Goal: Task Accomplishment & Management: Manage account settings

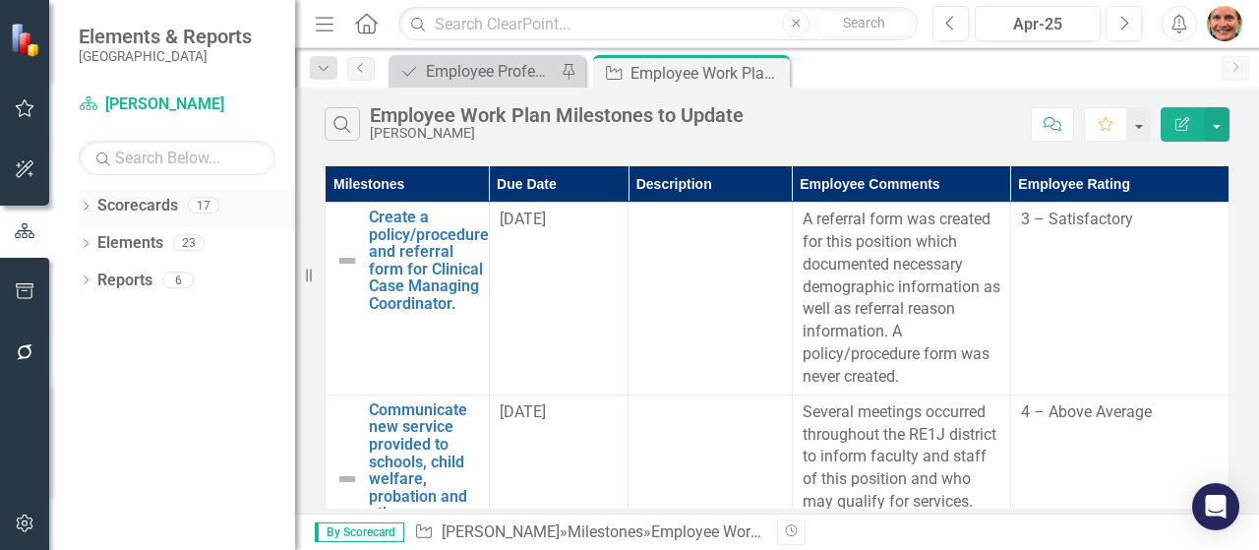
click at [86, 209] on icon "Dropdown" at bounding box center [86, 208] width 14 height 11
click at [95, 246] on icon "Dropdown" at bounding box center [96, 242] width 15 height 12
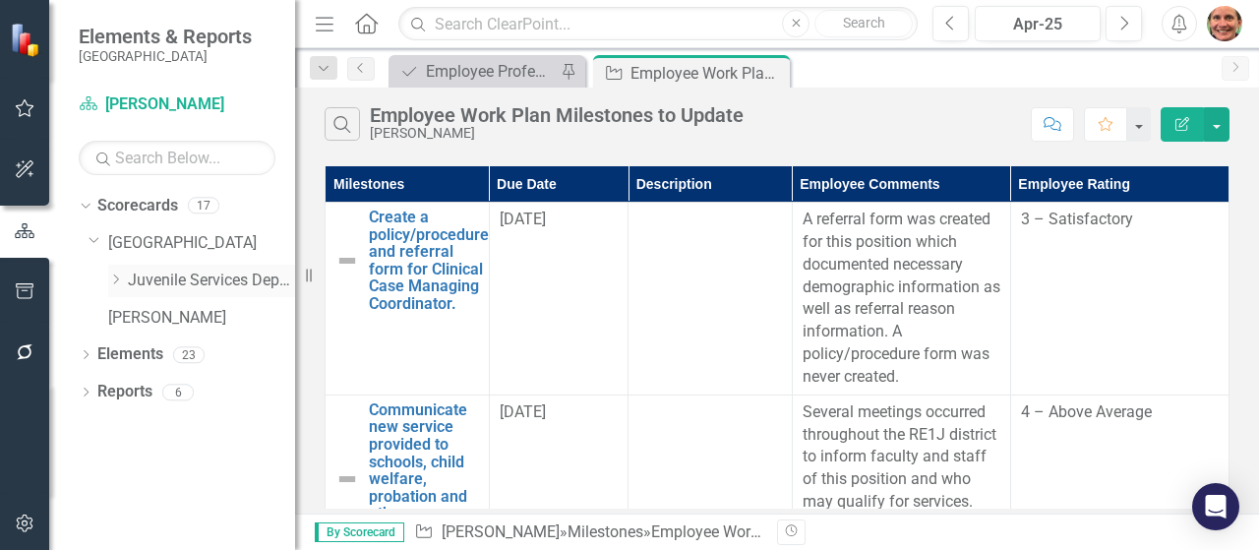
click at [114, 284] on div "Dropdown" at bounding box center [115, 281] width 15 height 17
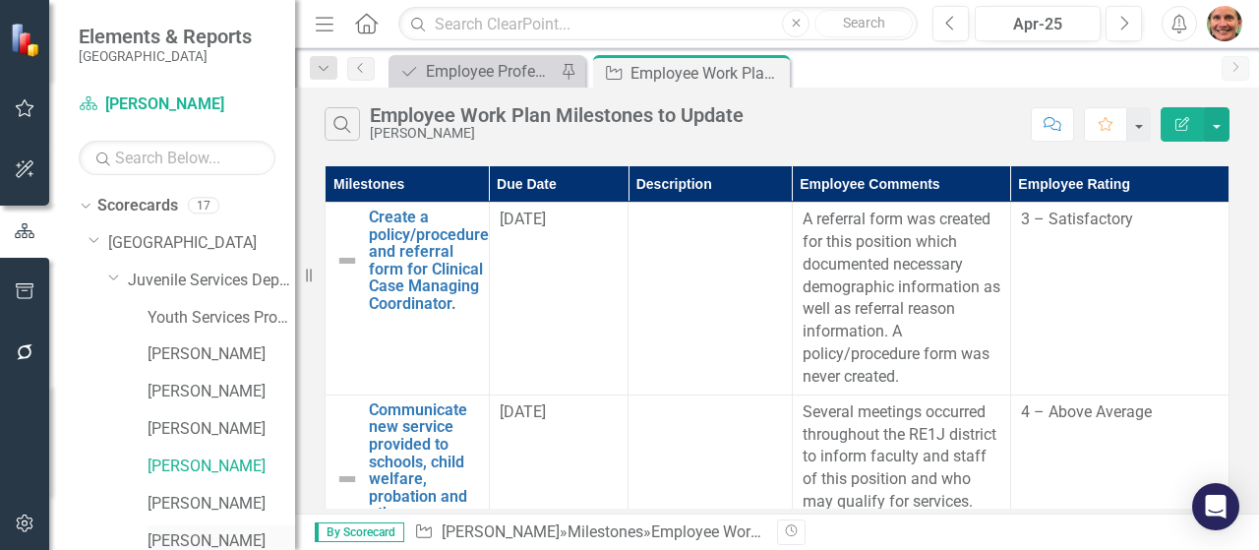
click at [211, 534] on link "[PERSON_NAME]" at bounding box center [222, 541] width 148 height 23
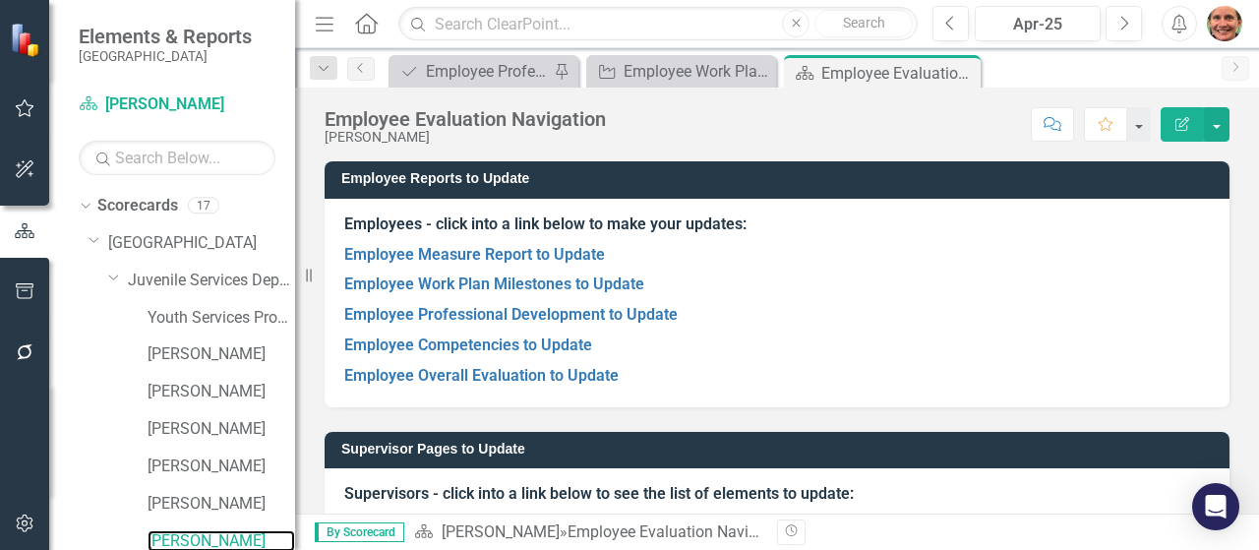
scroll to position [123, 0]
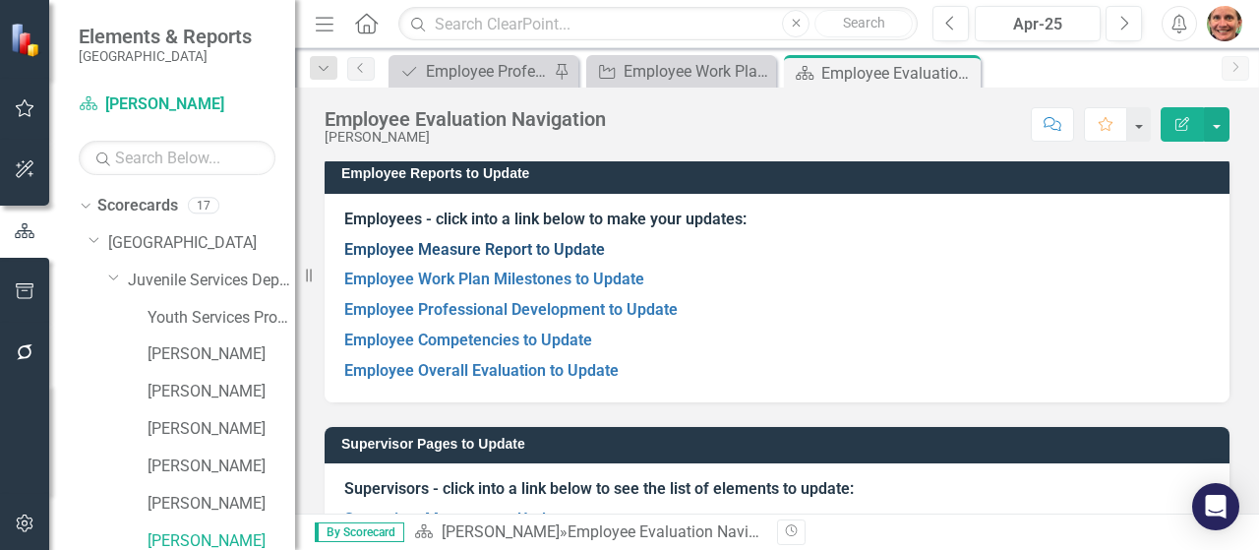
click at [520, 253] on link "Employee Measure Report to Update" at bounding box center [474, 249] width 261 height 19
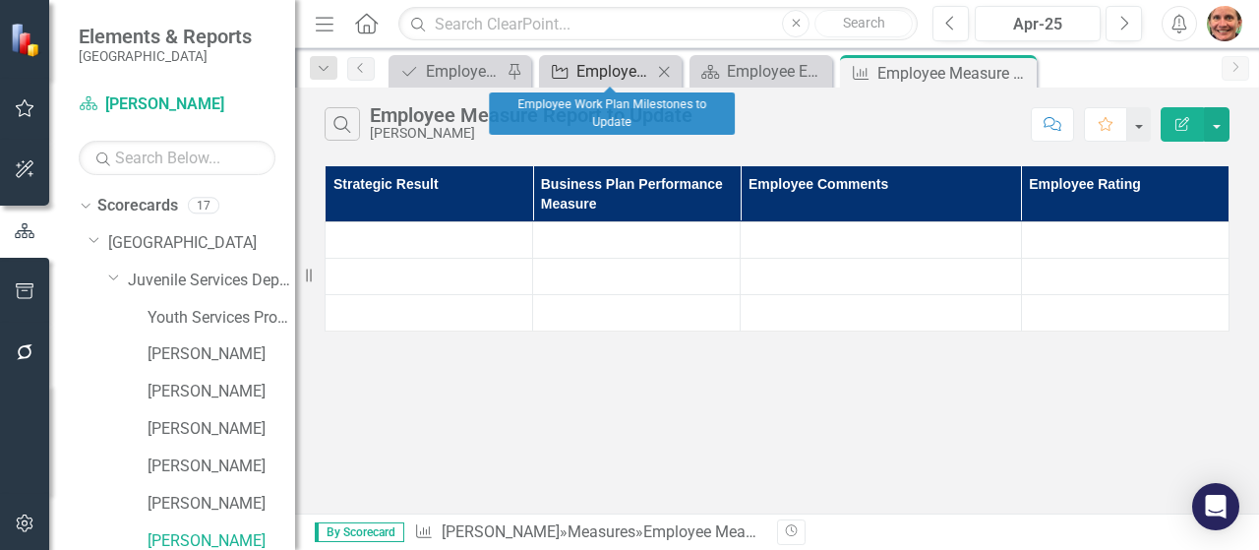
click at [609, 77] on div "Employee Work Plan Milestones to Update" at bounding box center [615, 71] width 76 height 25
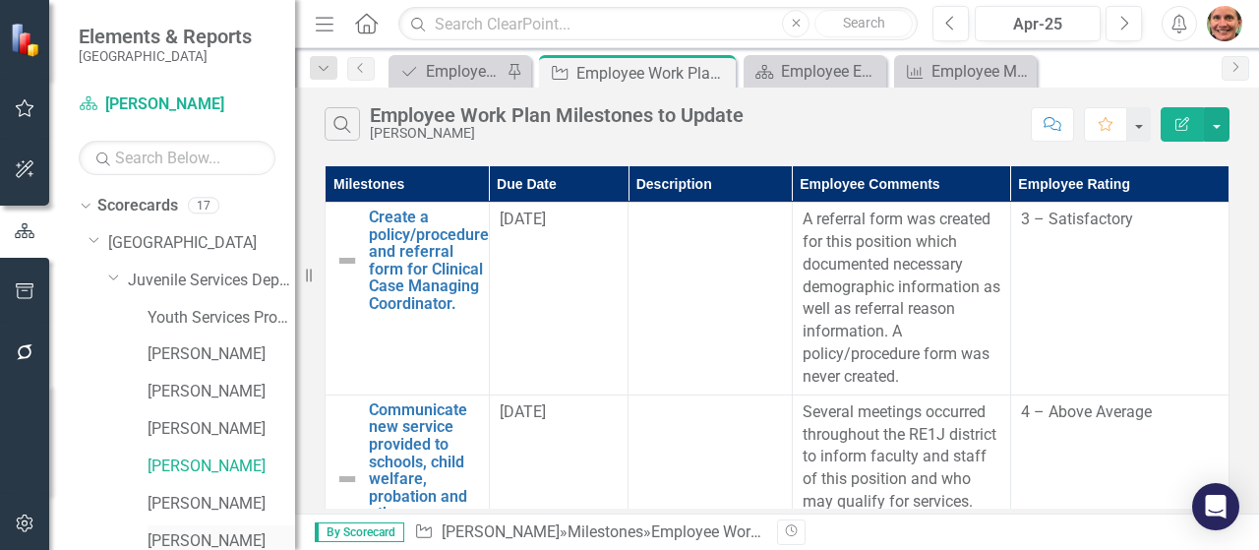
click at [204, 539] on link "[PERSON_NAME]" at bounding box center [222, 541] width 148 height 23
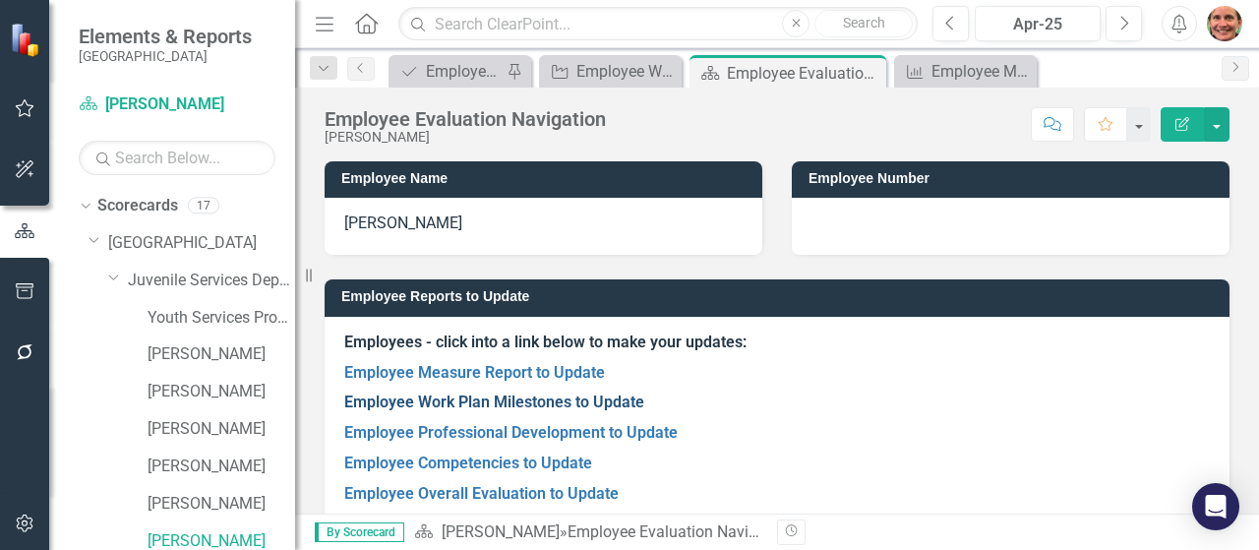
click at [451, 402] on link "Employee Work Plan Milestones to Update" at bounding box center [494, 402] width 300 height 19
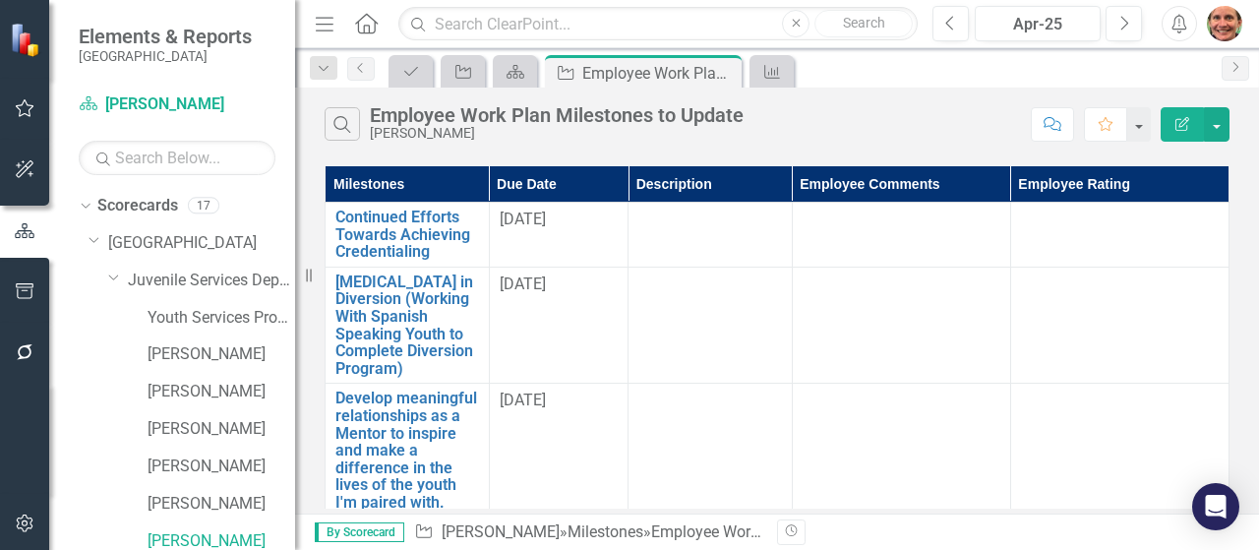
click at [1188, 123] on icon "Edit Report" at bounding box center [1183, 124] width 18 height 14
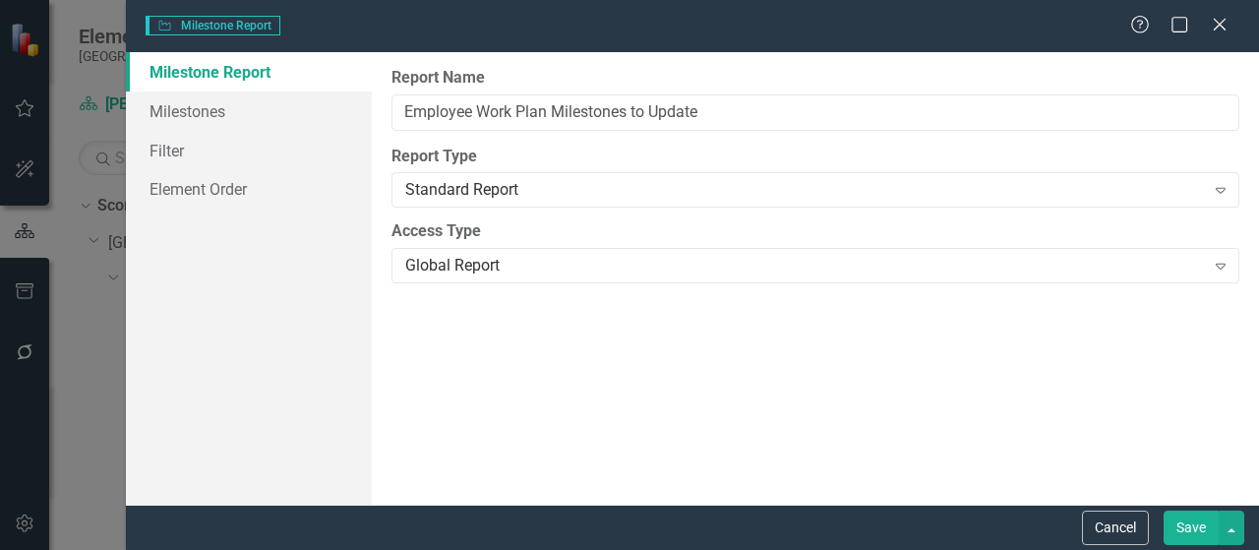
type input "Employee Work Plan Milestones to Update"
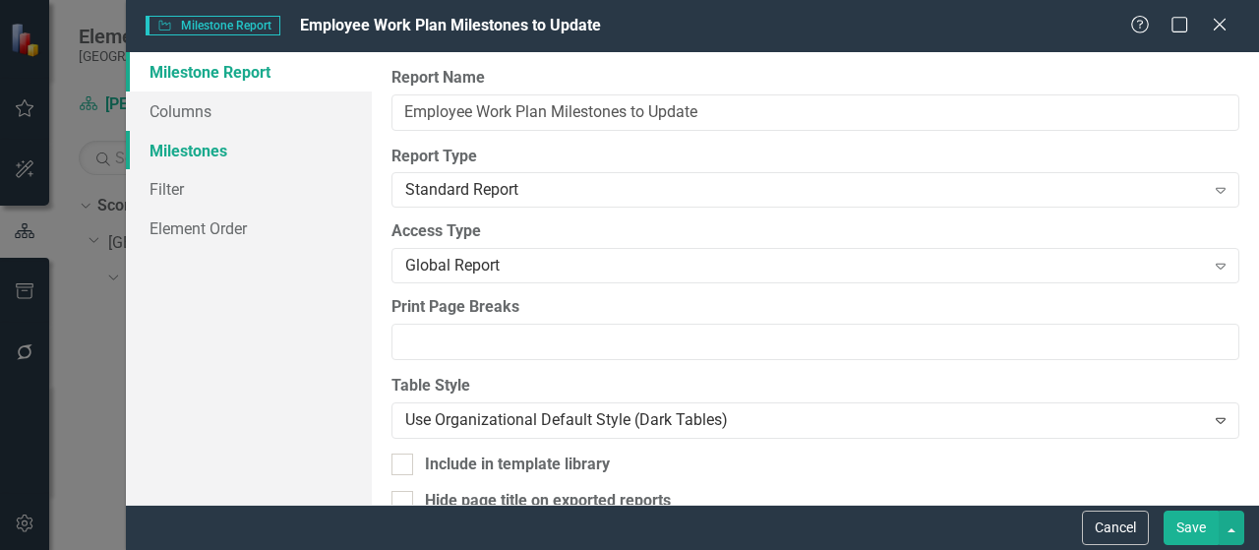
click at [209, 150] on link "Milestones" at bounding box center [249, 150] width 246 height 39
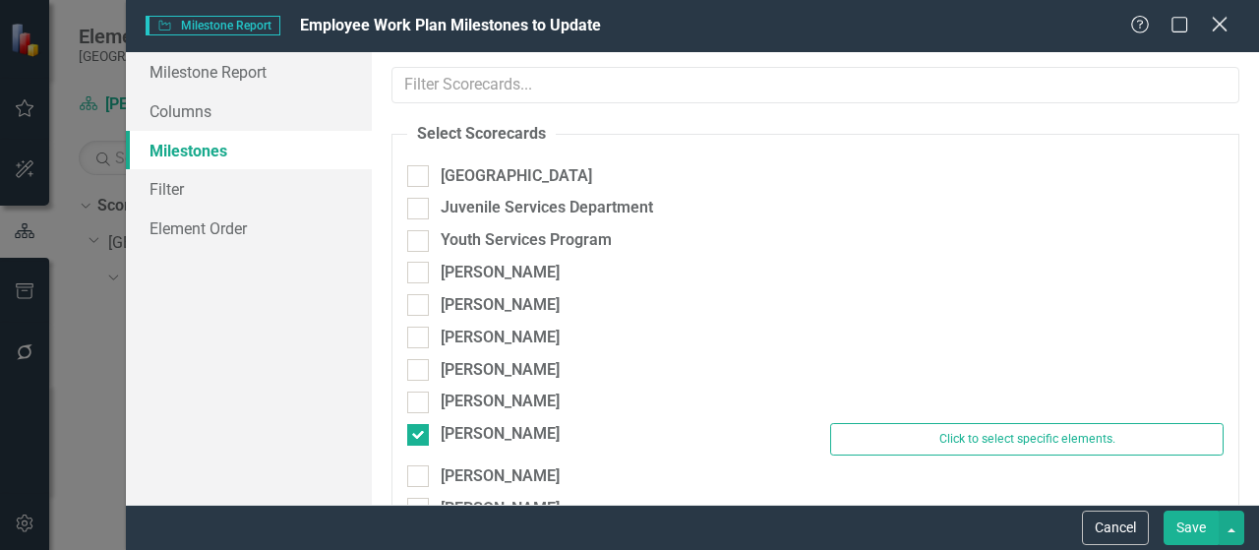
click at [1214, 21] on icon at bounding box center [1219, 24] width 15 height 15
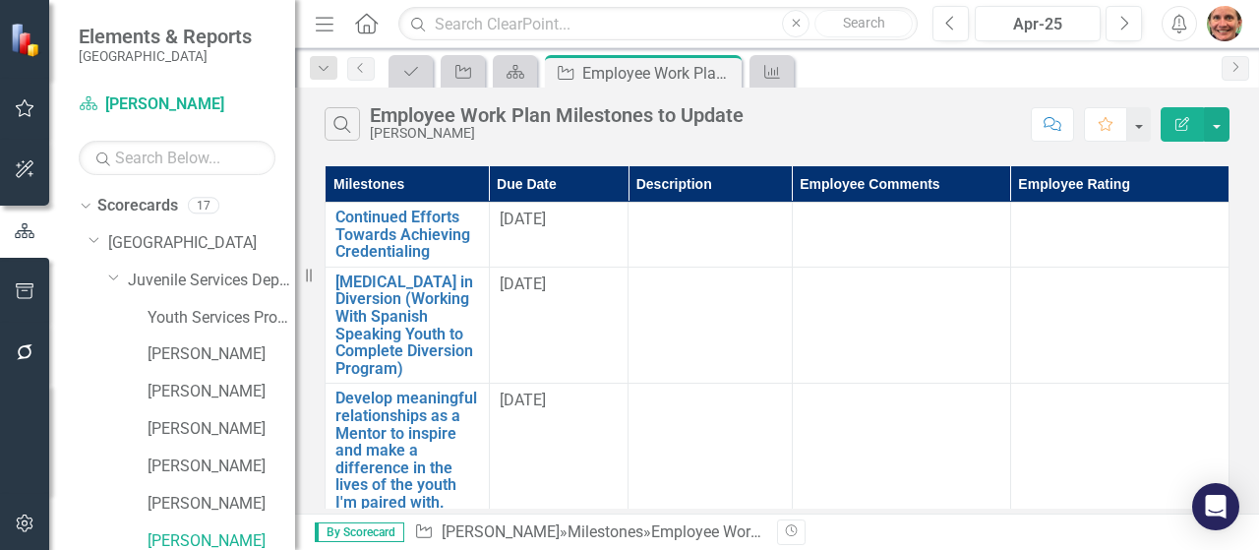
scroll to position [6, 0]
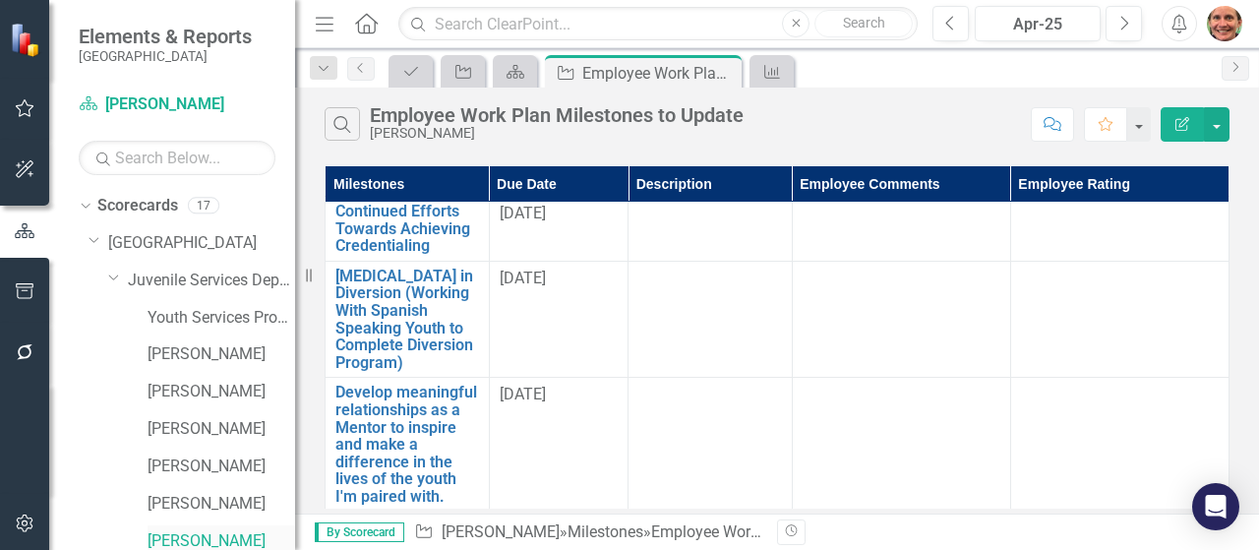
click at [215, 543] on link "[PERSON_NAME]" at bounding box center [222, 541] width 148 height 23
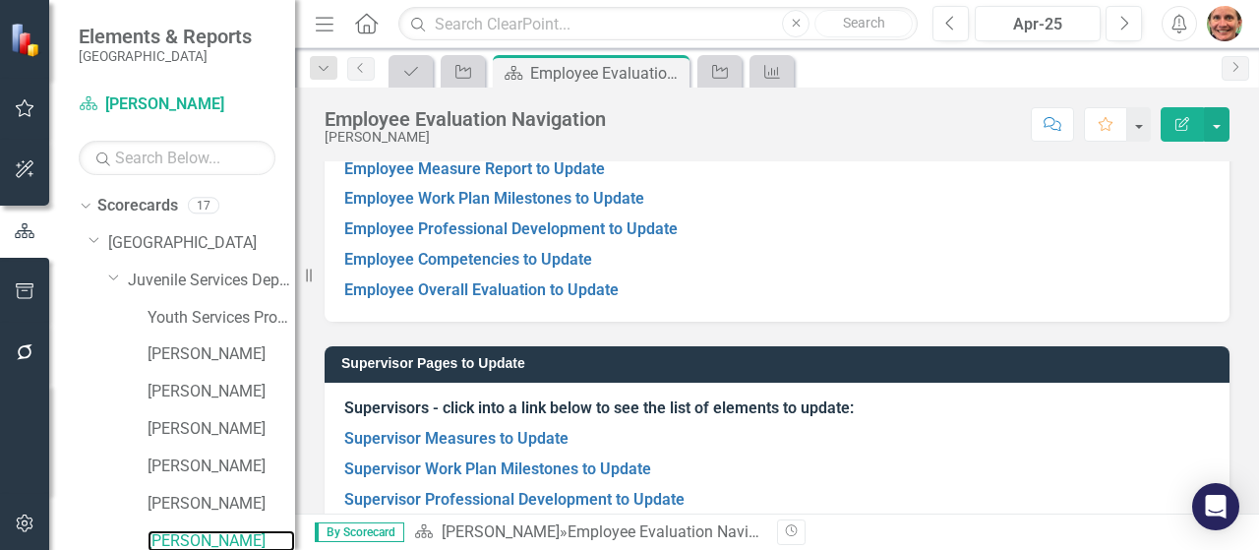
scroll to position [250, 0]
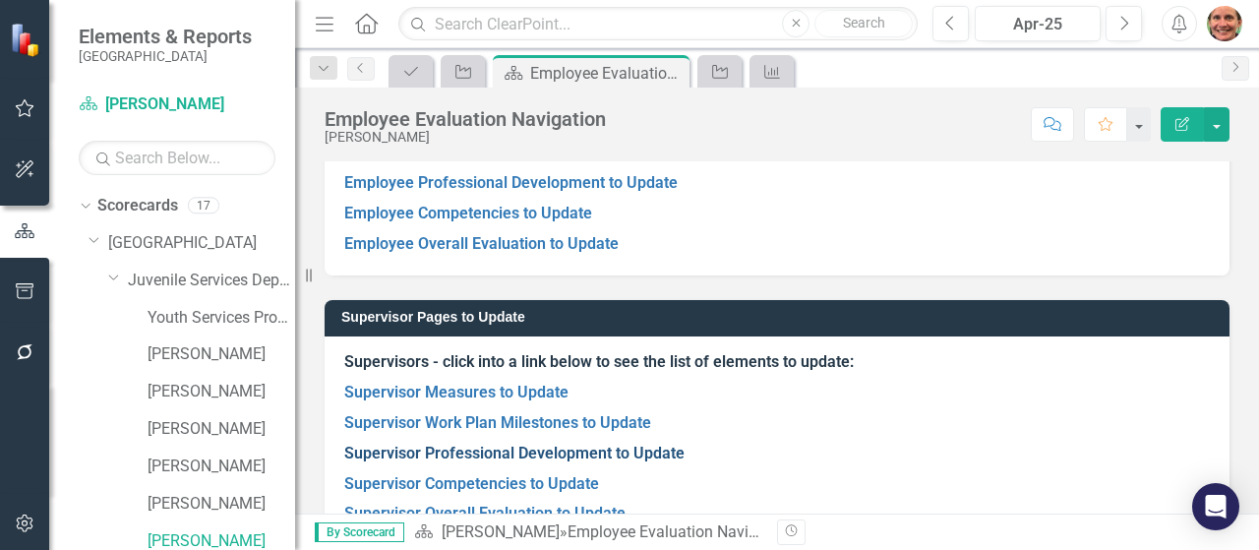
click at [568, 446] on link "Supervisor Professional Development to Update" at bounding box center [514, 453] width 340 height 19
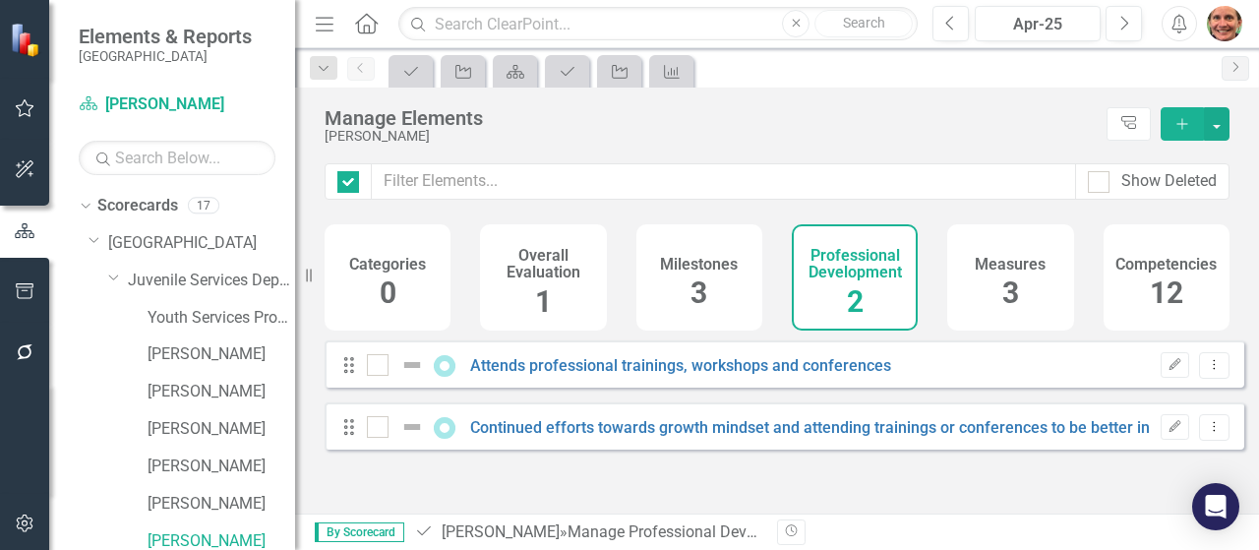
checkbox input "false"
click at [682, 284] on div "Milestones 3" at bounding box center [700, 277] width 126 height 106
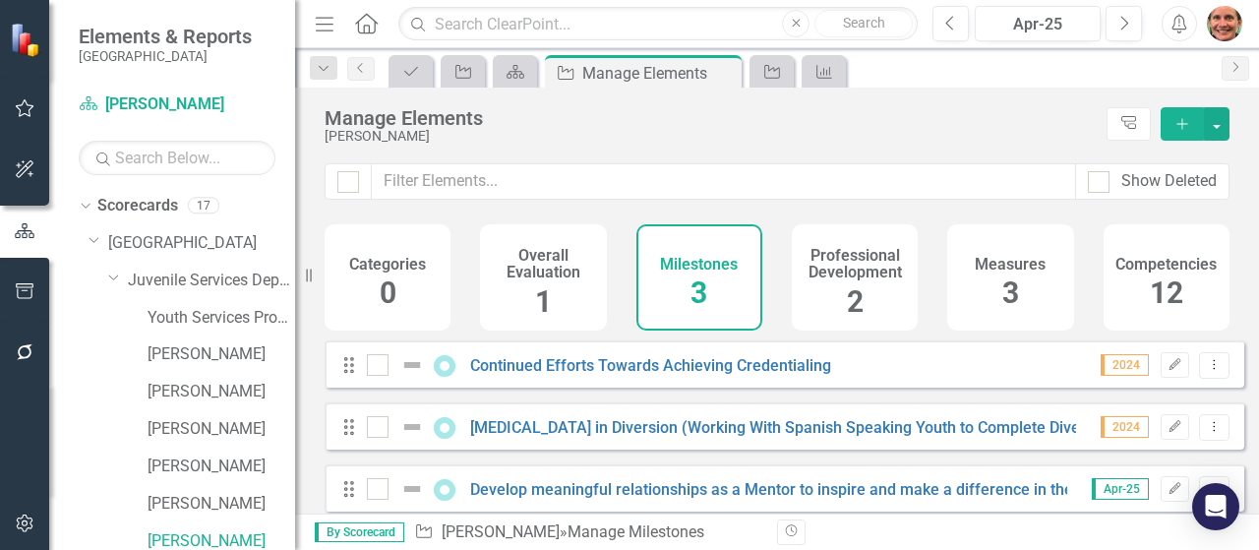
click at [1003, 310] on span "3" at bounding box center [1011, 292] width 17 height 34
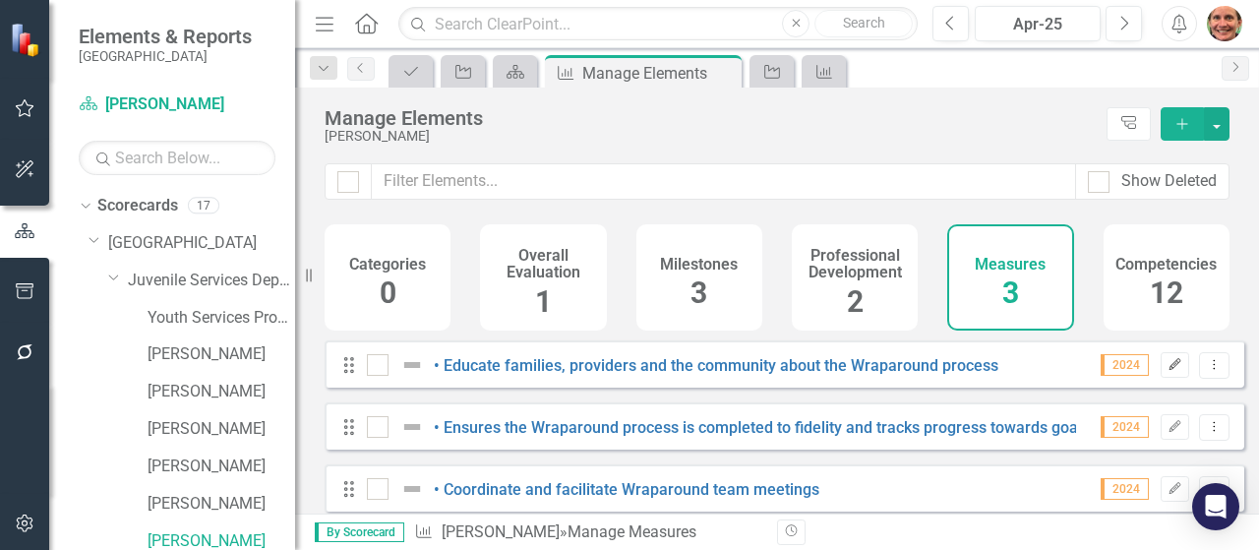
click at [1168, 371] on icon "Edit" at bounding box center [1175, 365] width 15 height 12
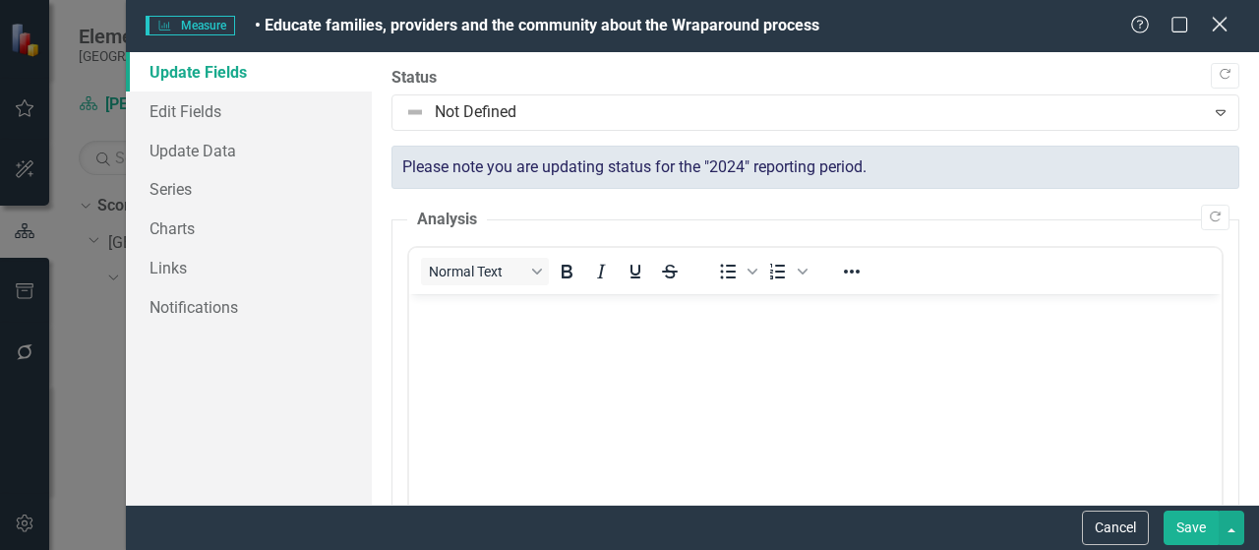
click at [1221, 22] on icon "Close" at bounding box center [1219, 24] width 25 height 19
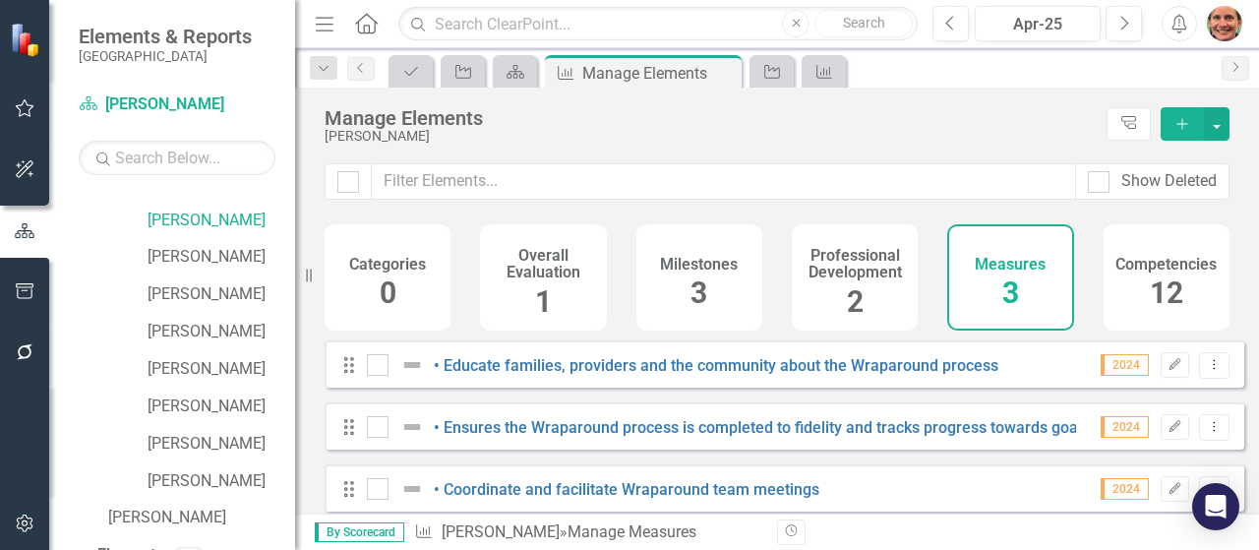
scroll to position [327, 0]
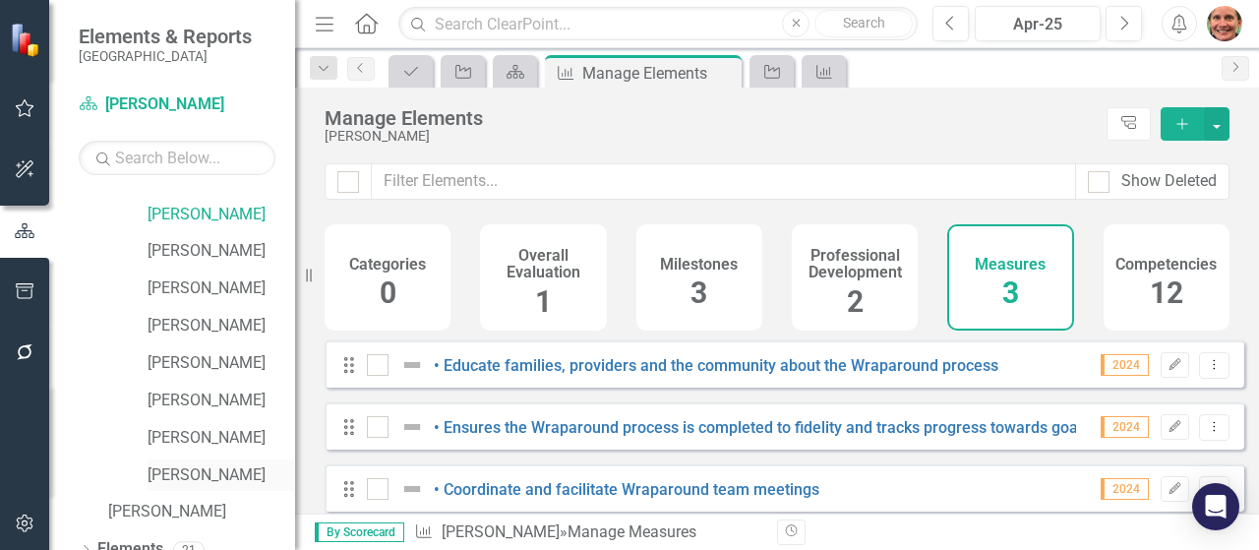
click at [226, 473] on link "[PERSON_NAME]" at bounding box center [222, 475] width 148 height 23
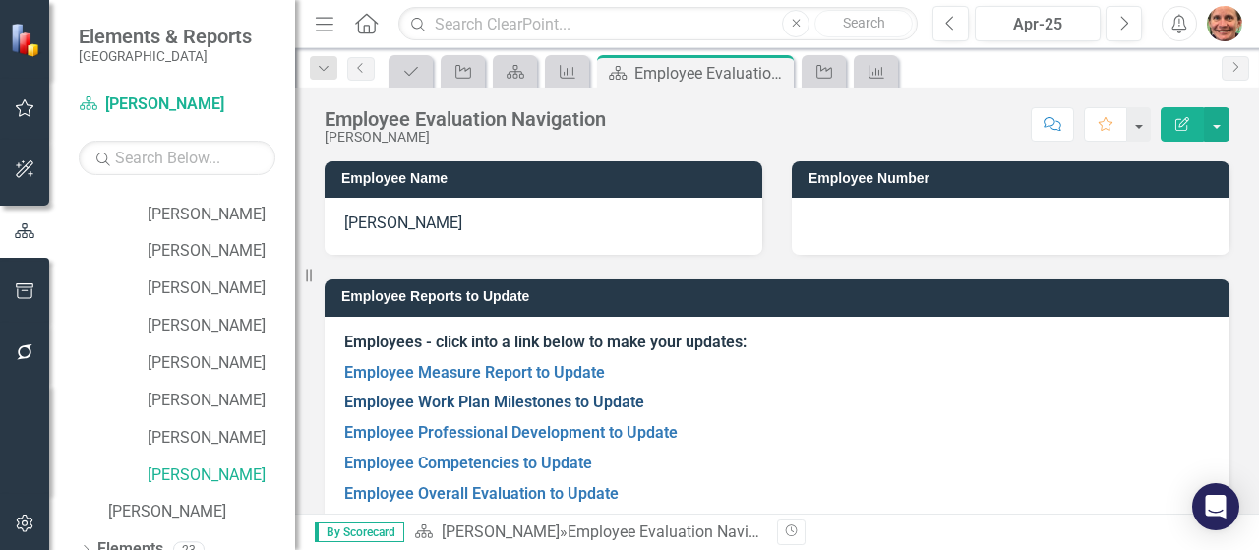
click at [521, 402] on link "Employee Work Plan Milestones to Update" at bounding box center [494, 402] width 300 height 19
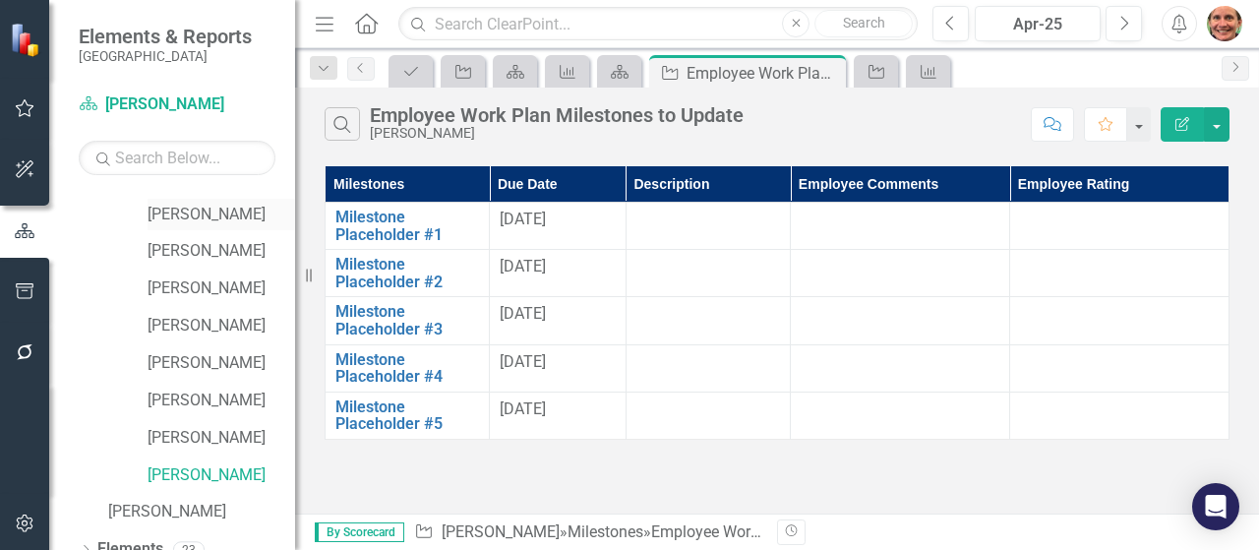
click at [218, 221] on link "[PERSON_NAME]" at bounding box center [222, 215] width 148 height 23
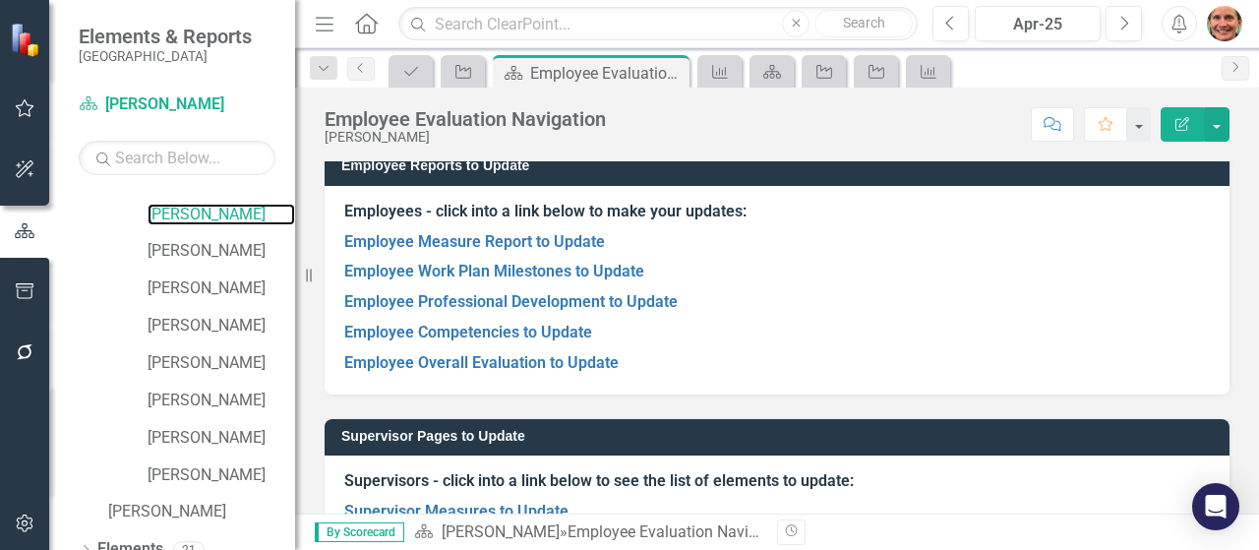
scroll to position [140, 0]
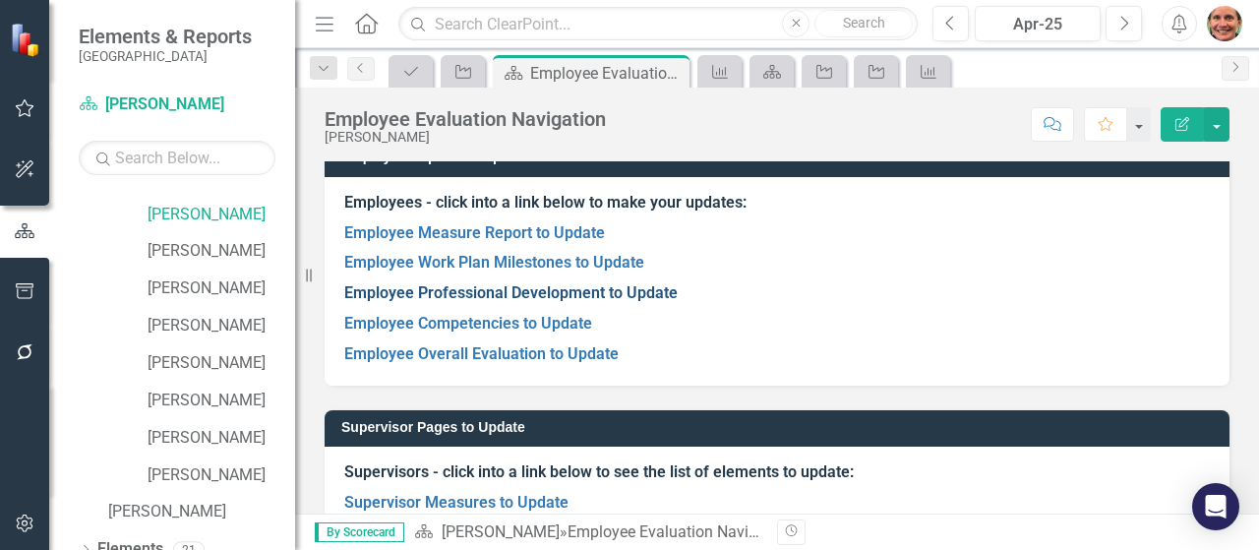
click at [595, 296] on link "Employee Professional Development to Update" at bounding box center [511, 292] width 334 height 19
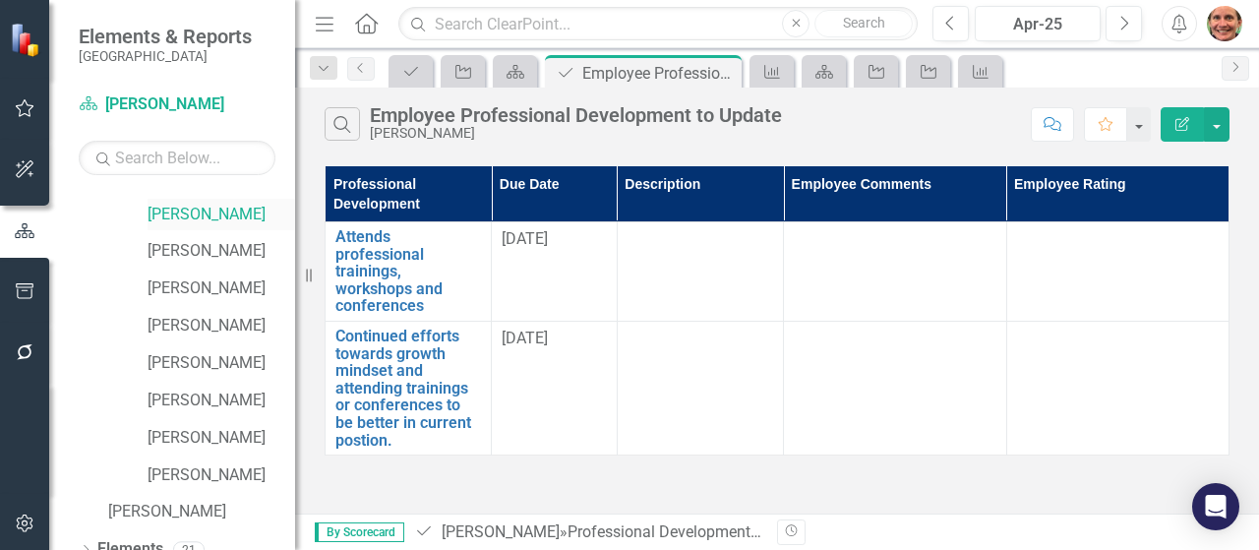
click at [202, 216] on link "[PERSON_NAME]" at bounding box center [222, 215] width 148 height 23
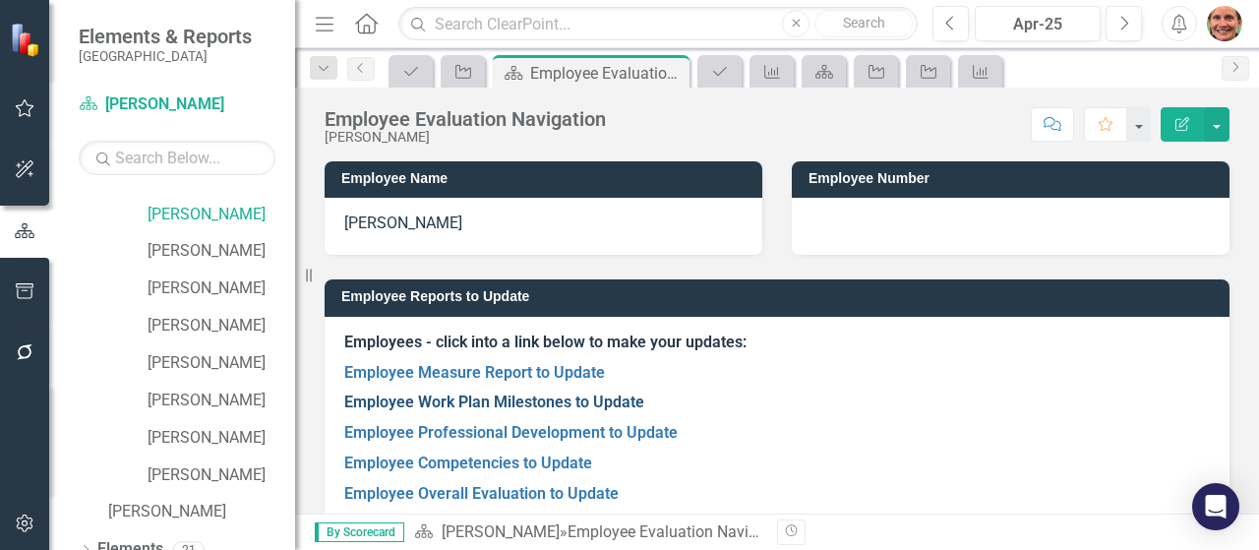
click at [459, 399] on link "Employee Work Plan Milestones to Update" at bounding box center [494, 402] width 300 height 19
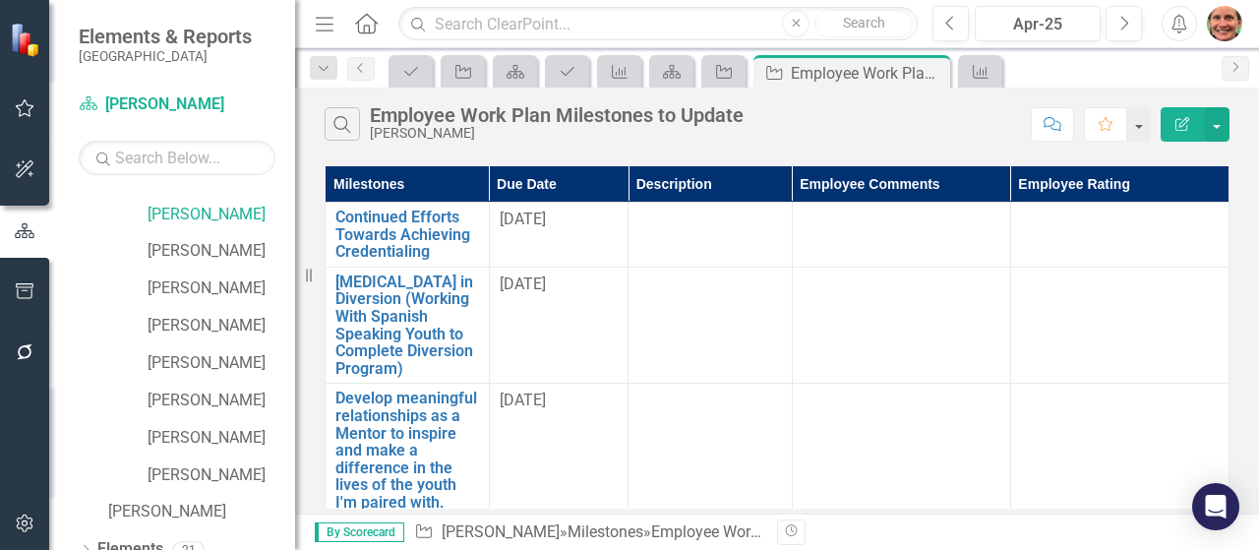
scroll to position [6, 0]
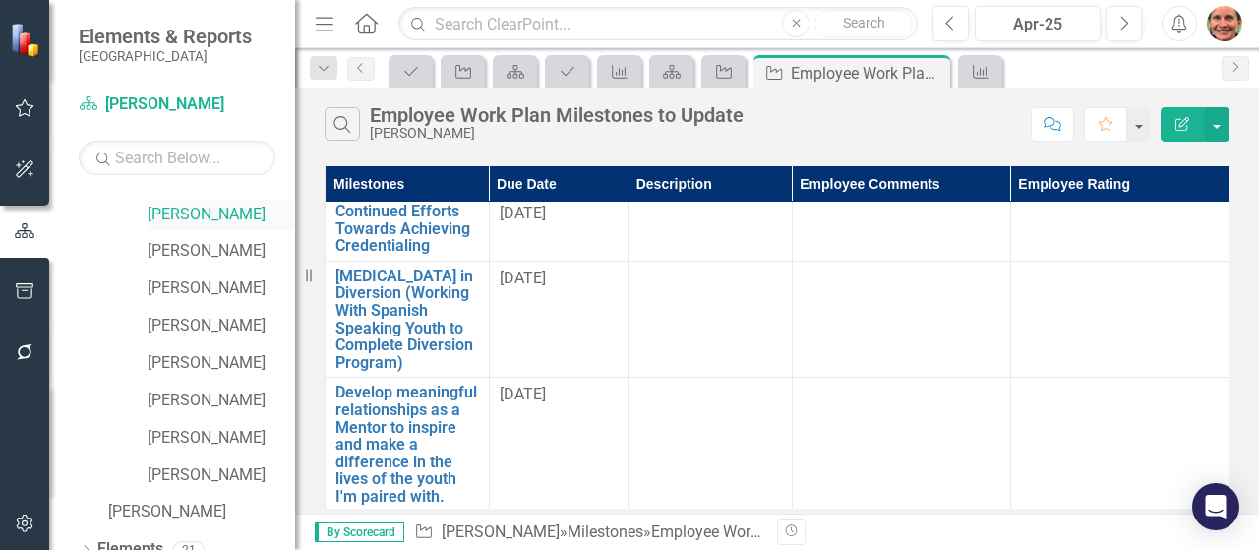
click at [238, 223] on link "[PERSON_NAME]" at bounding box center [222, 215] width 148 height 23
